Goal: Information Seeking & Learning: Learn about a topic

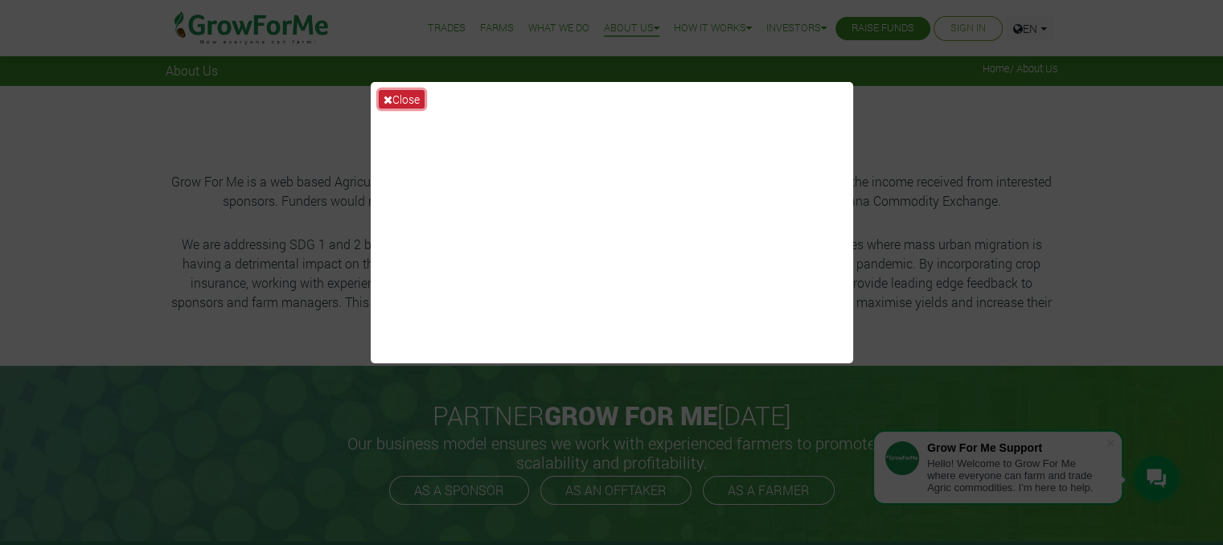
click at [394, 97] on button "Close" at bounding box center [402, 99] width 46 height 18
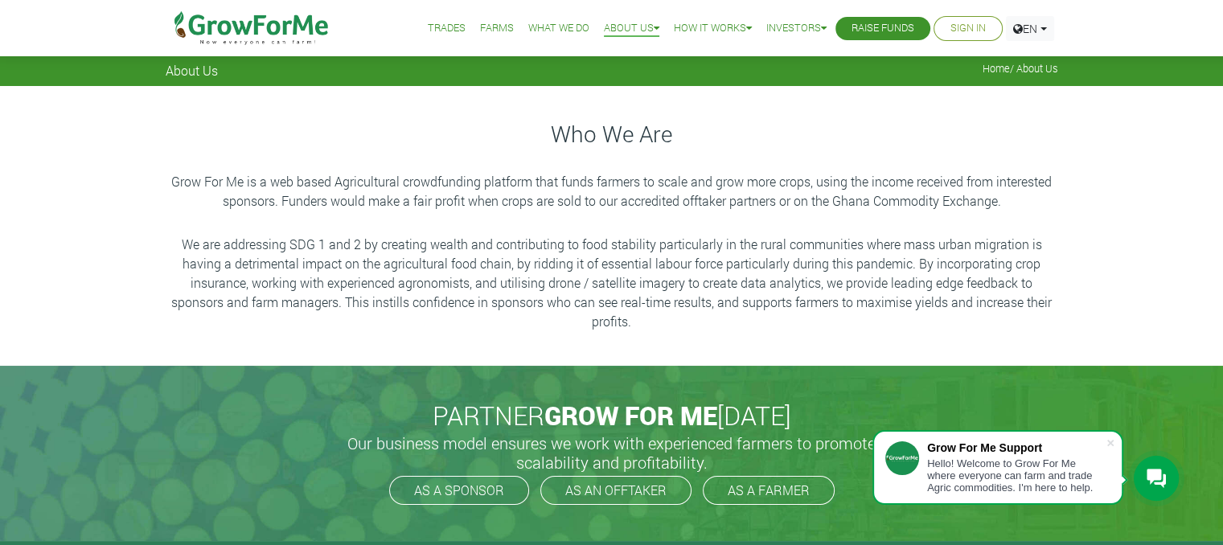
click at [474, 28] on li "Farms" at bounding box center [496, 28] width 45 height 57
click at [480, 31] on link "Farms" at bounding box center [497, 28] width 34 height 17
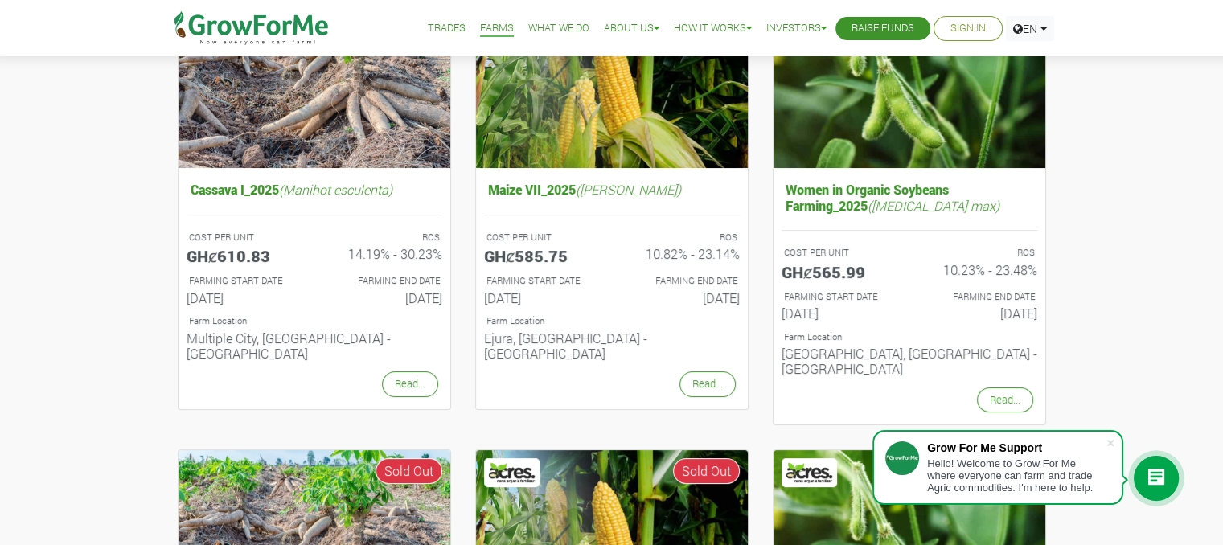
scroll to position [244, 0]
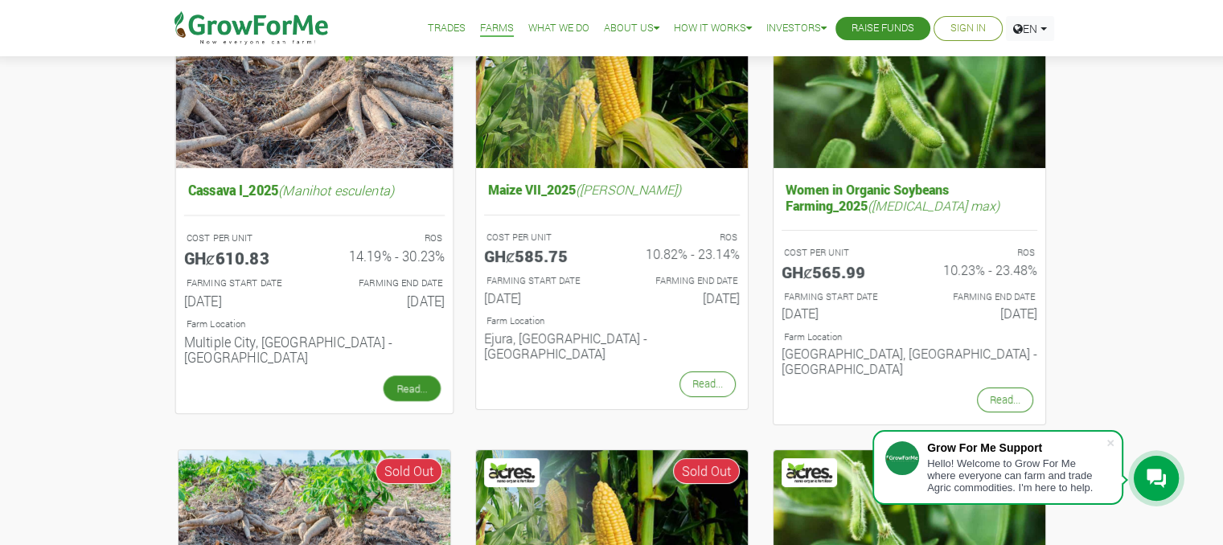
click at [412, 375] on link "Read..." at bounding box center [411, 388] width 57 height 26
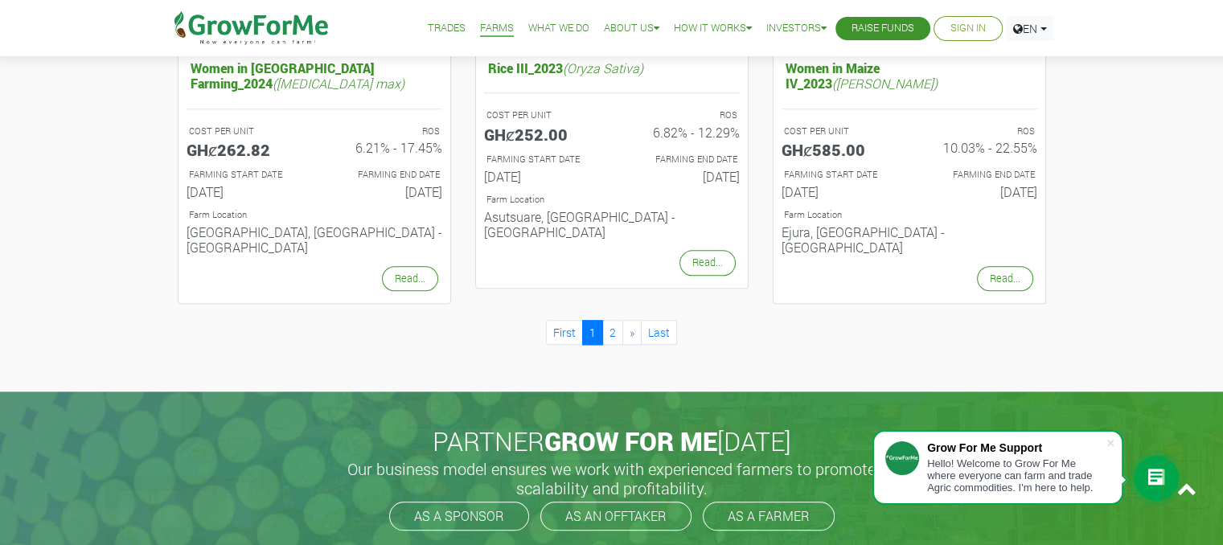
scroll to position [1759, 0]
click at [614, 319] on link "2" at bounding box center [612, 331] width 21 height 25
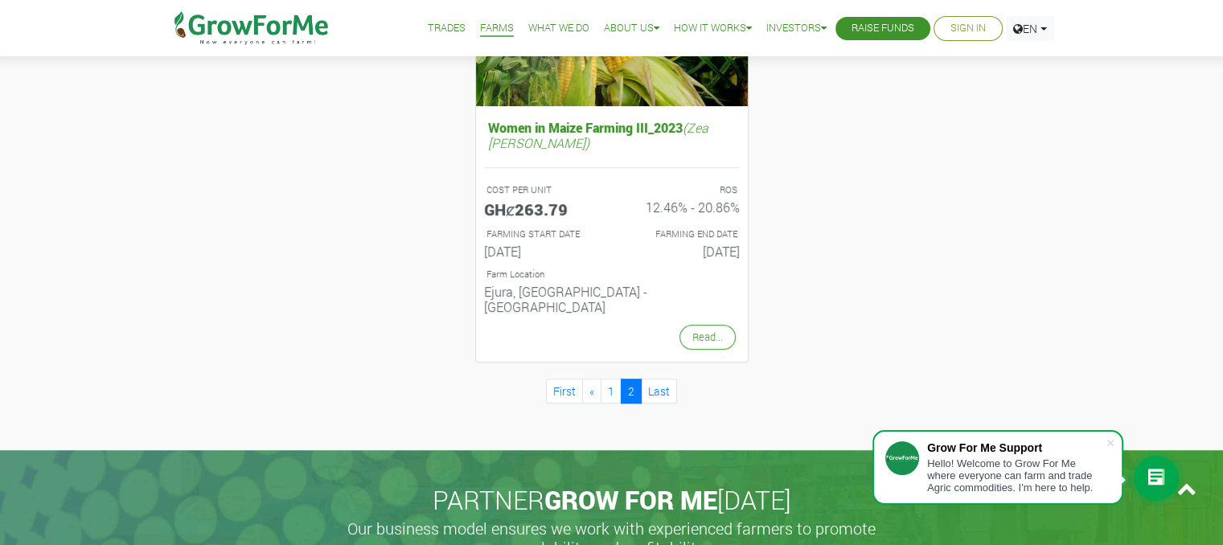
scroll to position [769, 0]
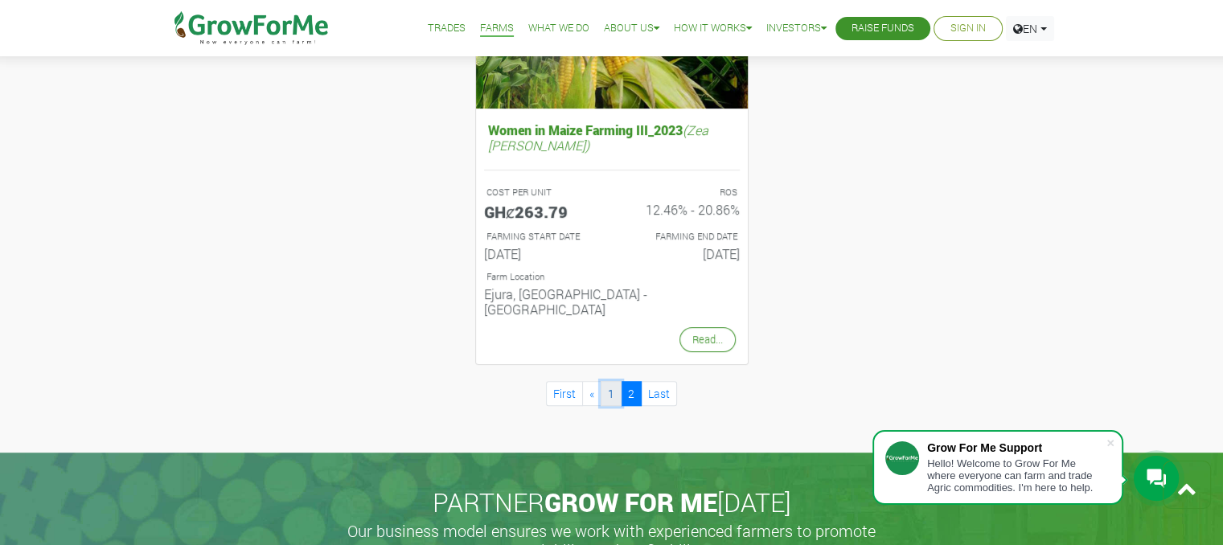
click at [609, 381] on link "1" at bounding box center [611, 393] width 21 height 25
